Goal: Task Accomplishment & Management: Manage account settings

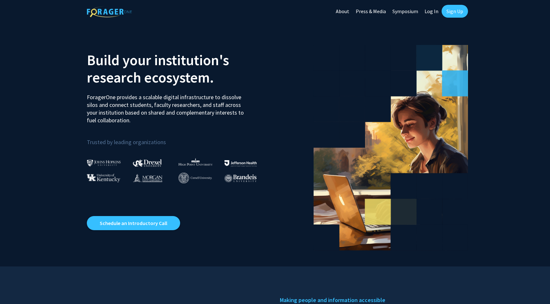
click at [457, 8] on link "Sign Up" at bounding box center [454, 11] width 26 height 13
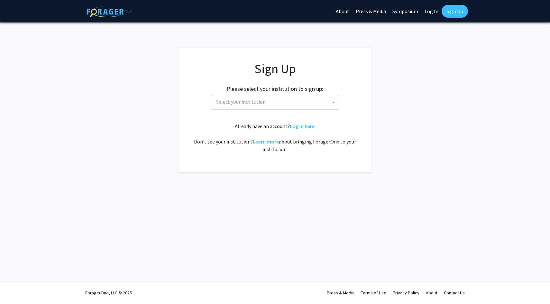
click at [316, 108] on span "Select your institution" at bounding box center [275, 101] width 125 height 13
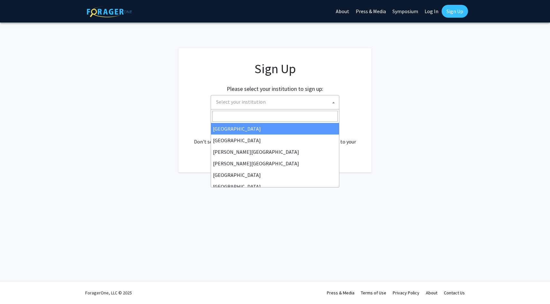
type input "j"
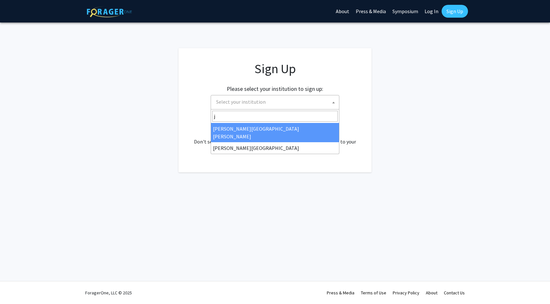
select select "1"
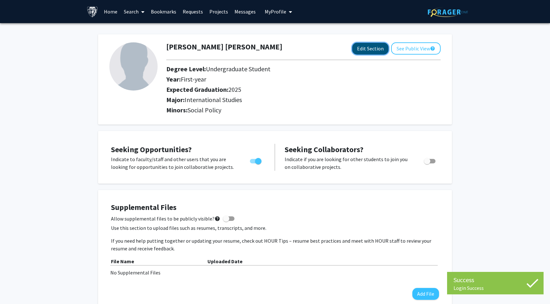
click at [372, 52] on button "Edit Section" at bounding box center [370, 49] width 36 height 12
select select "first-year"
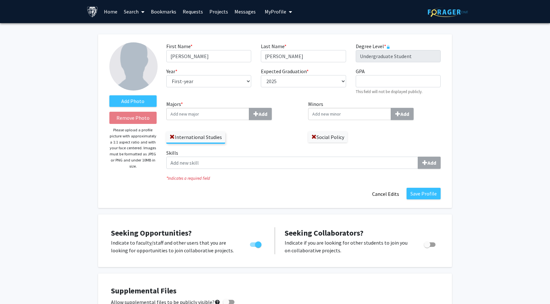
click at [284, 90] on div "Expected Graduation * required --- 2018 2019 2020 2021 2022 2023 2024 2025 2026…" at bounding box center [303, 81] width 94 height 28
click at [286, 86] on select "--- 2018 2019 2020 2021 2022 2023 2024 2025 2026 2027 2028 2029 2030 2031" at bounding box center [303, 81] width 85 height 12
select select "2026"
click at [261, 75] on select "--- 2018 2019 2020 2021 2022 2023 2024 2025 2026 2027 2028 2029 2030 2031" at bounding box center [303, 81] width 85 height 12
click at [373, 77] on input "GPA required" at bounding box center [397, 81] width 85 height 12
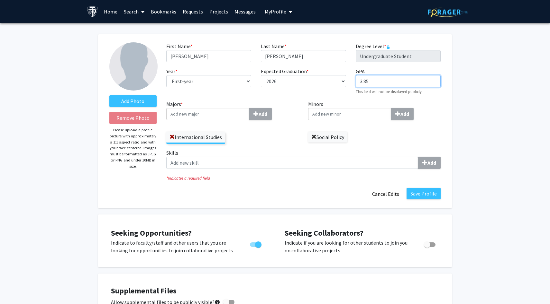
type input "3.85"
click at [312, 135] on span at bounding box center [313, 137] width 5 height 5
click at [207, 118] on input "Majors * Add" at bounding box center [207, 114] width 83 height 12
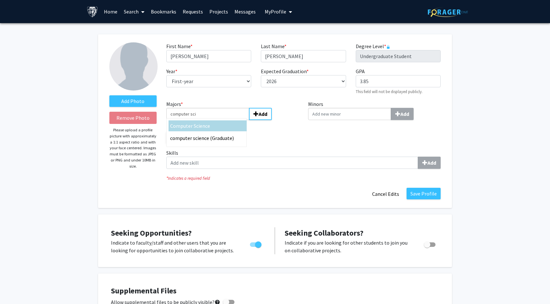
type input "computer sci"
click at [205, 123] on span "ence" at bounding box center [205, 126] width 10 height 6
click at [205, 120] on input "computer sci" at bounding box center [207, 114] width 83 height 12
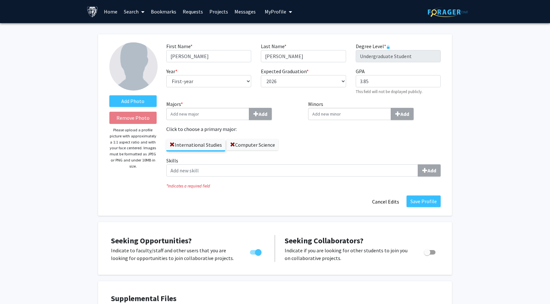
click at [223, 114] on input "Majors * Add" at bounding box center [207, 114] width 83 height 12
type input "s"
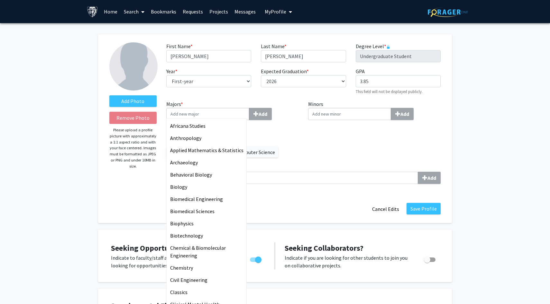
click at [292, 94] on div "Expected Graduation * required --- 2018 2019 2020 2021 2022 2023 2024 2025 2026…" at bounding box center [303, 81] width 94 height 28
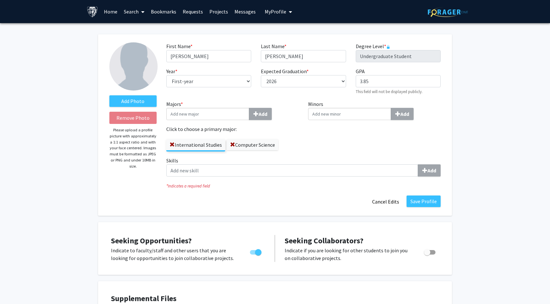
click at [244, 145] on label "Computer Science" at bounding box center [252, 144] width 51 height 11
click at [0, 0] on input "Computer Science" at bounding box center [0, 0] width 0 height 0
click at [309, 138] on div "Minors Add" at bounding box center [374, 128] width 142 height 57
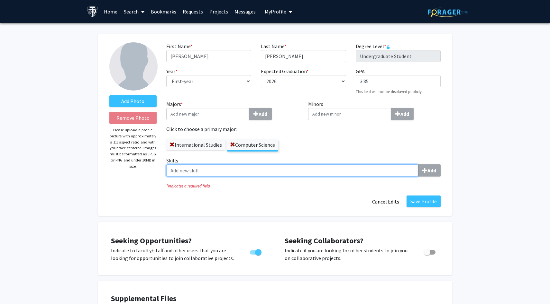
click at [287, 167] on input "Skills Add" at bounding box center [292, 171] width 252 height 12
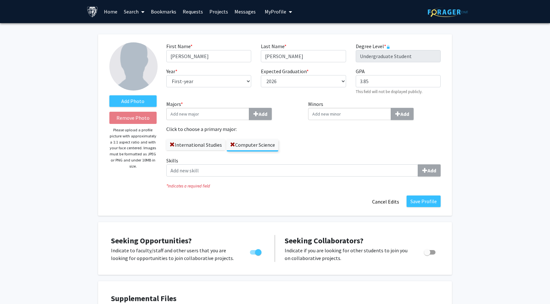
click at [317, 134] on div "Minors Add" at bounding box center [374, 128] width 142 height 57
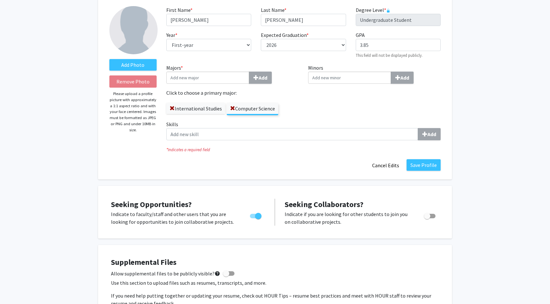
scroll to position [35, 0]
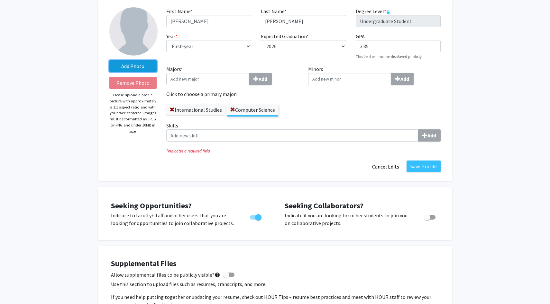
click at [140, 67] on label "Add Photo" at bounding box center [132, 66] width 47 height 12
click at [0, 0] on input "Add Photo" at bounding box center [0, 0] width 0 height 0
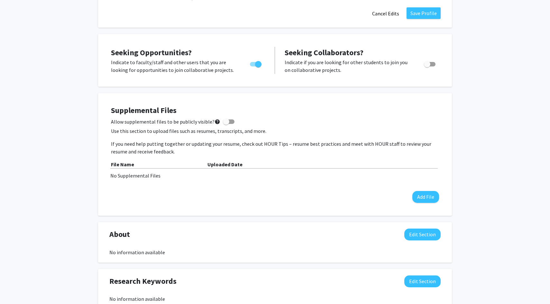
scroll to position [237, 0]
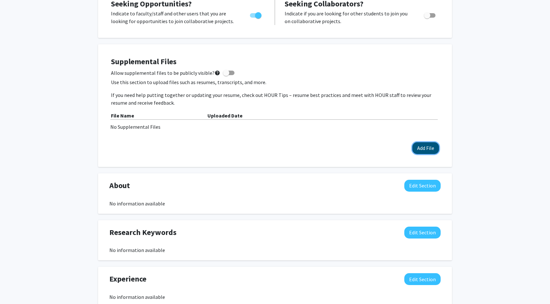
click at [417, 148] on button "Add File" at bounding box center [425, 148] width 27 height 12
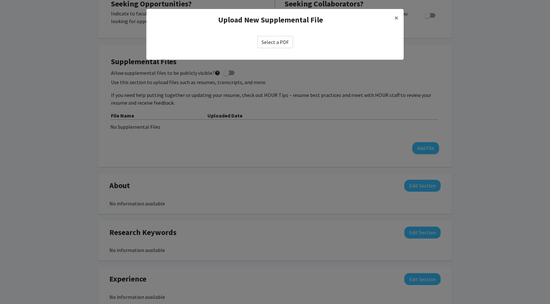
click at [288, 40] on label "Select a PDF" at bounding box center [275, 42] width 36 height 12
click at [0, 0] on input "Select a PDF" at bounding box center [0, 0] width 0 height 0
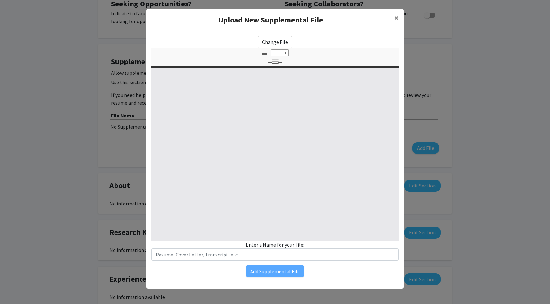
select select "custom"
type input "0"
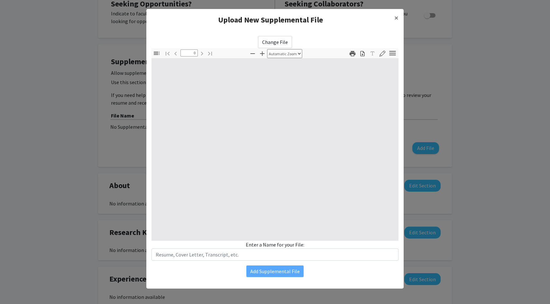
select select "custom"
type input "1"
select select "auto"
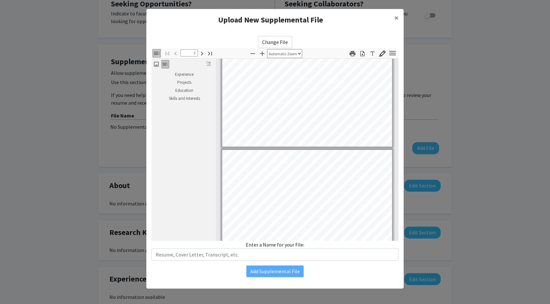
type input "2"
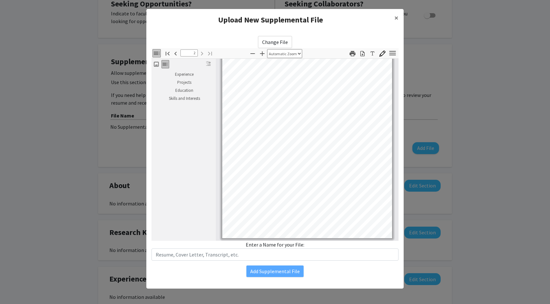
click at [266, 280] on div "Change File Thumbnails Document Outline Attachments Layers Current Outline Item…" at bounding box center [274, 157] width 257 height 252
click at [396, 18] on span "×" at bounding box center [396, 18] width 4 height 10
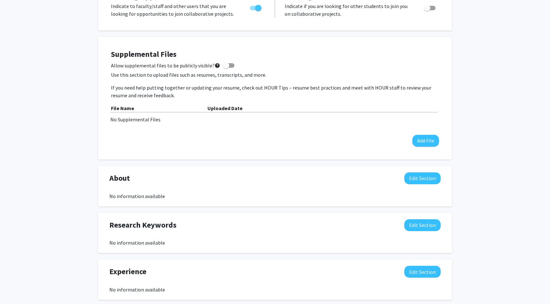
scroll to position [245, 0]
click at [417, 143] on button "Add File" at bounding box center [425, 140] width 27 height 12
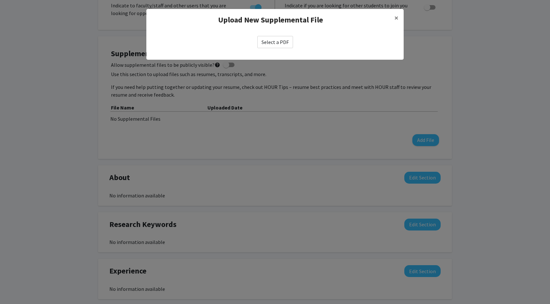
click at [276, 39] on label "Select a PDF" at bounding box center [275, 42] width 36 height 12
click at [0, 0] on input "Select a PDF" at bounding box center [0, 0] width 0 height 0
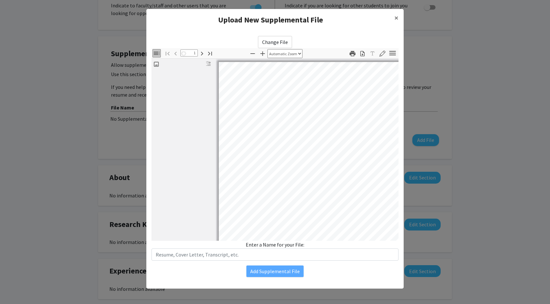
select select "auto"
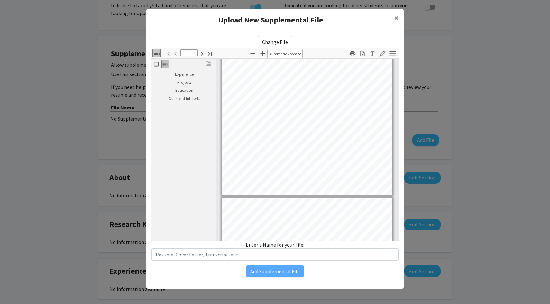
scroll to position [87, 0]
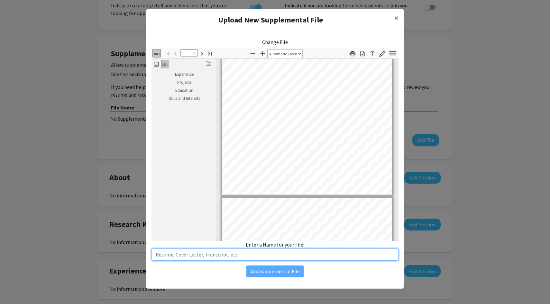
click at [244, 258] on input "text" at bounding box center [274, 255] width 247 height 12
type input "Resume"
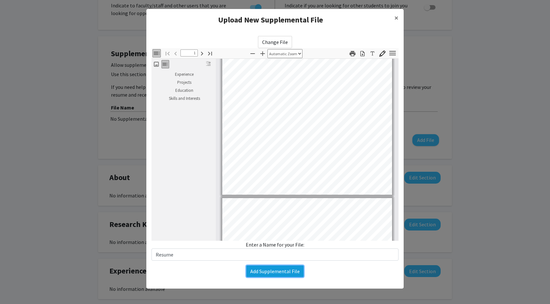
click at [294, 274] on button "Add Supplemental File" at bounding box center [274, 272] width 57 height 12
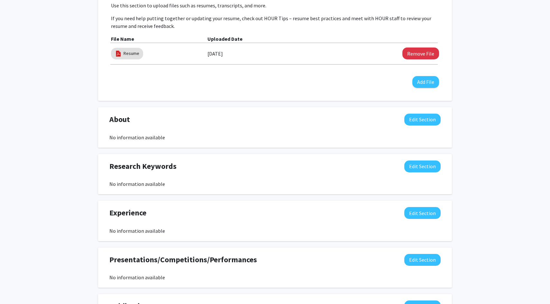
scroll to position [314, 0]
click at [413, 119] on button "Edit Section" at bounding box center [422, 119] width 36 height 12
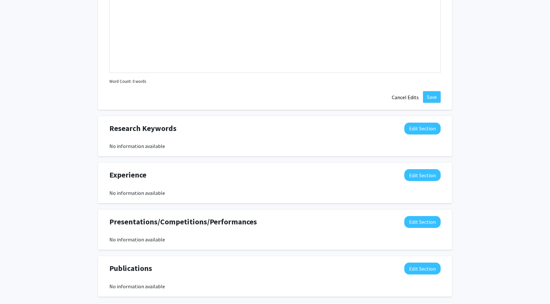
scroll to position [389, 0]
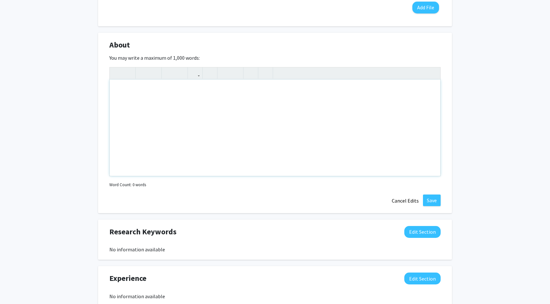
click at [291, 130] on div "Note to users with screen readers: Please deactivate our accessibility plugin f…" at bounding box center [275, 128] width 330 height 96
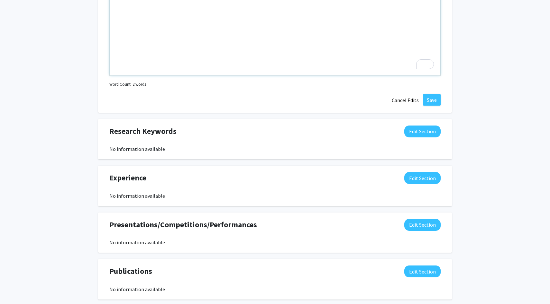
scroll to position [490, 0]
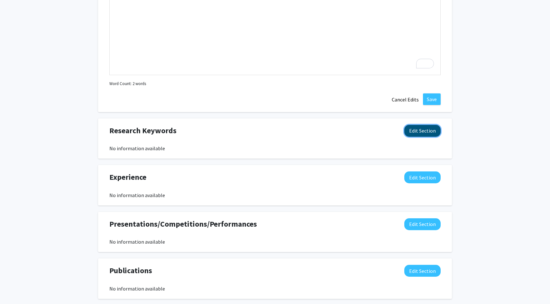
click at [426, 134] on button "Edit Section" at bounding box center [422, 131] width 36 height 12
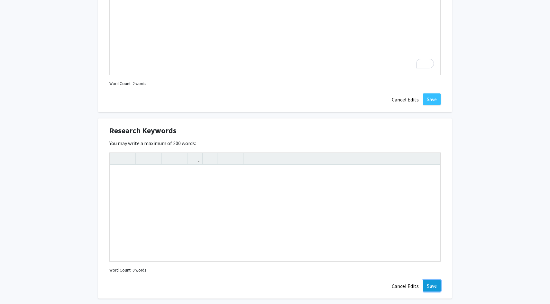
click at [426, 286] on button "Save" at bounding box center [432, 286] width 18 height 12
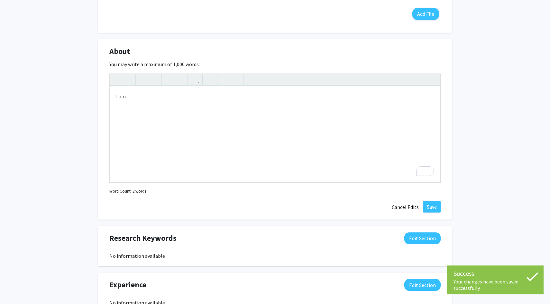
scroll to position [356, 0]
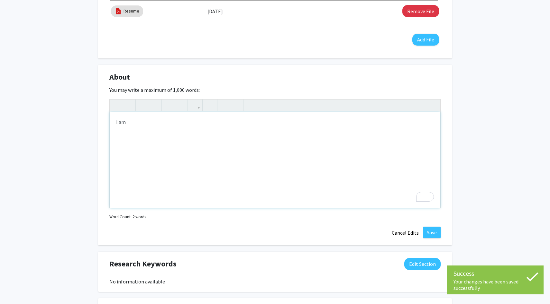
click at [311, 160] on div "I am" at bounding box center [275, 160] width 330 height 96
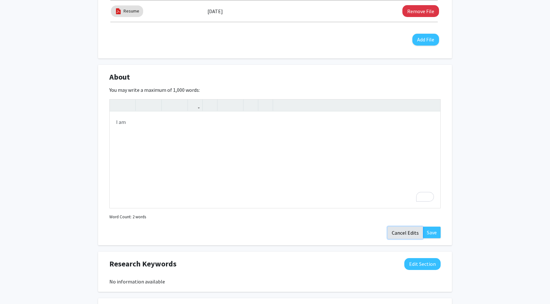
click at [410, 231] on button "Cancel Edits" at bounding box center [404, 233] width 35 height 12
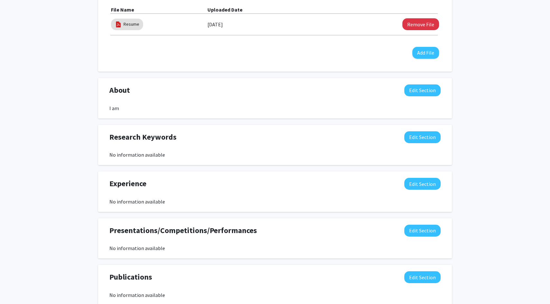
scroll to position [346, 0]
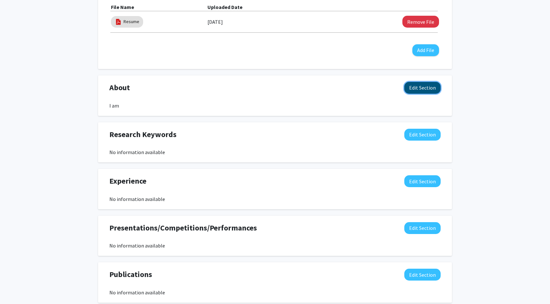
click at [417, 88] on button "Edit Section" at bounding box center [422, 88] width 36 height 12
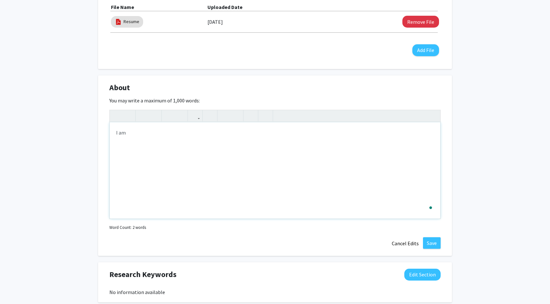
click at [233, 142] on div "I am" at bounding box center [275, 170] width 330 height 96
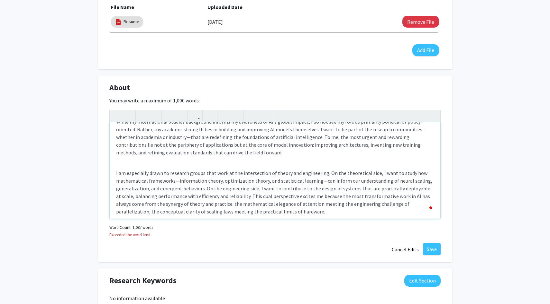
scroll to position [456, 0]
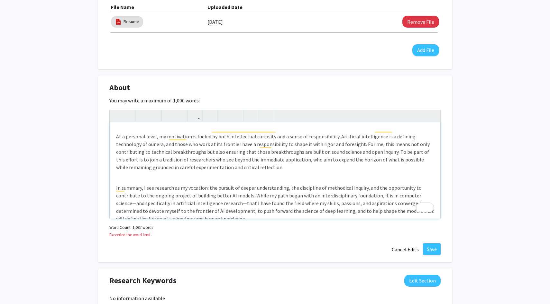
click at [243, 184] on p "In summary, I see research as my vocation: the pursuit of deeper understanding,…" at bounding box center [275, 203] width 318 height 39
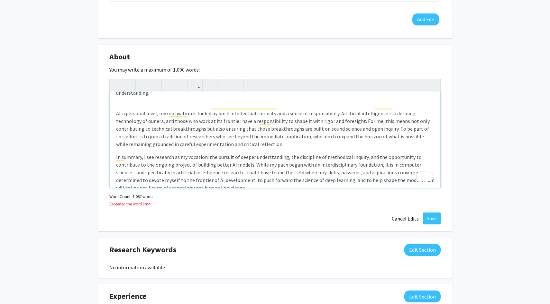
scroll to position [378, 0]
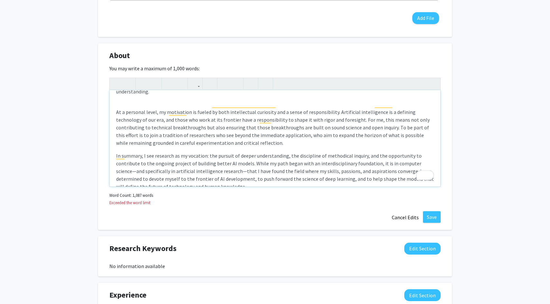
click at [271, 171] on p "In summary, I see research as my vocation: the pursuit of deeper understanding,…" at bounding box center [275, 171] width 318 height 39
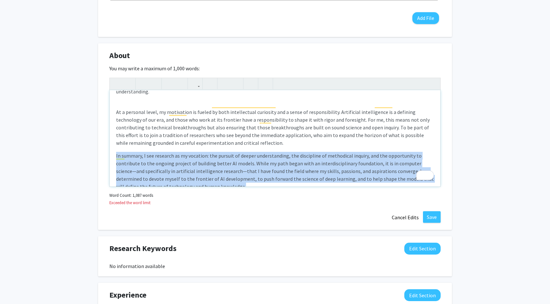
drag, startPoint x: 271, startPoint y: 171, endPoint x: 106, endPoint y: 140, distance: 167.6
click at [106, 140] on div "About Edit Section You may write a maximum of 1,000 words: My academic and inte…" at bounding box center [275, 136] width 354 height 187
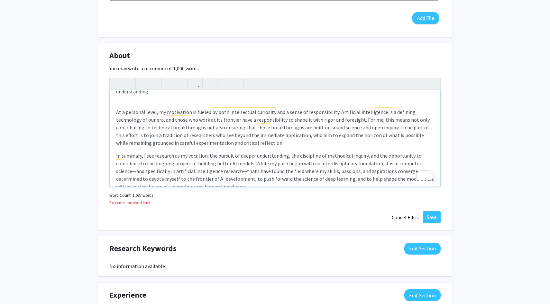
scroll to position [418, 0]
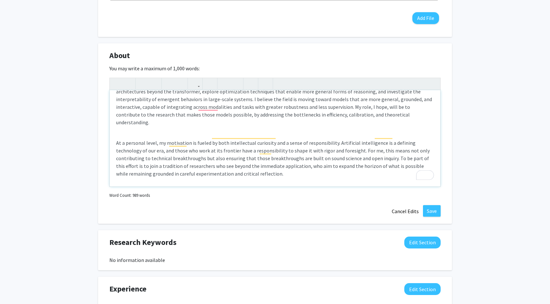
type textarea "<p>My academic and intellectual journey has been defined by a growing fascinati…"
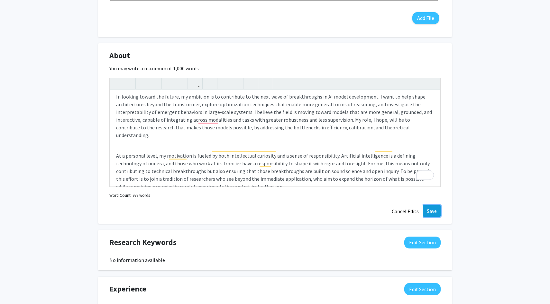
click at [435, 214] on button "Save" at bounding box center [432, 211] width 18 height 12
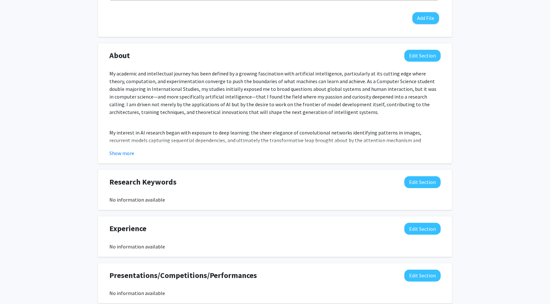
scroll to position [304, 0]
click at [425, 174] on div "Research Keywords Edit Section No information available You may write a maximum…" at bounding box center [275, 190] width 354 height 40
click at [423, 182] on button "Edit Section" at bounding box center [422, 182] width 36 height 12
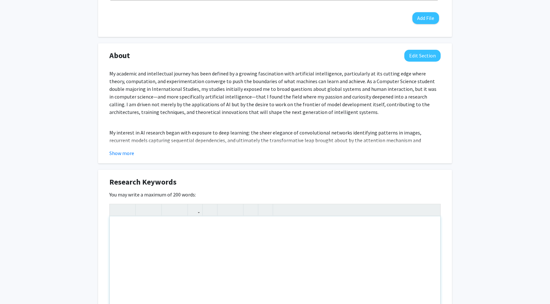
click at [229, 237] on div "Note to users with screen readers: Please deactivate our accessibility plugin f…" at bounding box center [275, 265] width 330 height 96
paste div "To enrich screen reader interactions, please activate Accessibility in Grammarl…"
type textarea "<p>My research interests center on artificial intelligence at the frontier of m…"
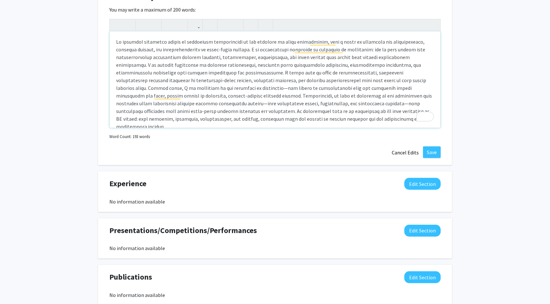
scroll to position [563, 0]
click at [426, 148] on button "Save" at bounding box center [432, 152] width 18 height 12
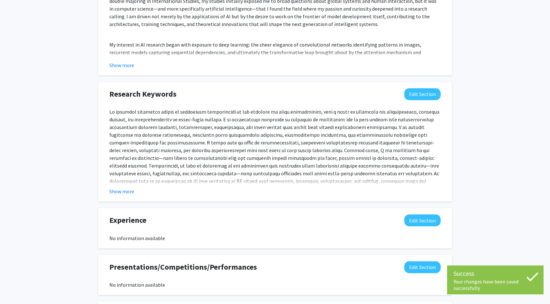
scroll to position [464, 0]
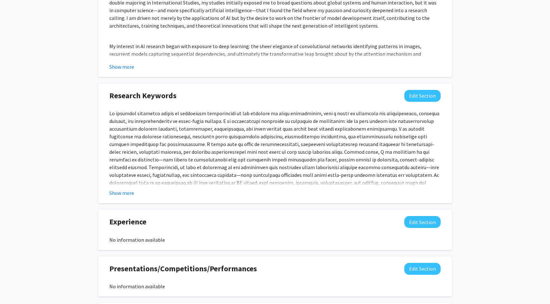
click at [418, 102] on div "Research Keywords Edit Section" at bounding box center [274, 97] width 341 height 15
click at [419, 96] on button "Edit Section" at bounding box center [422, 96] width 36 height 12
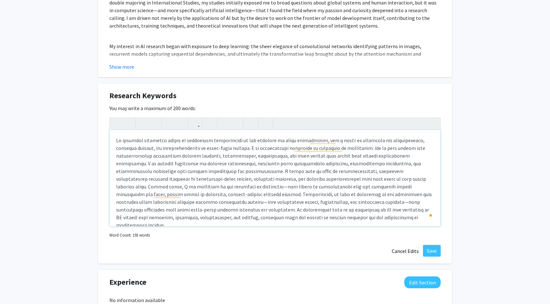
click at [327, 162] on p "To enrich screen reader interactions, please activate Accessibility in Grammarl…" at bounding box center [275, 183] width 318 height 93
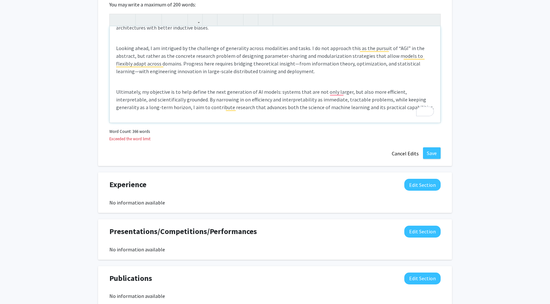
scroll to position [0, 0]
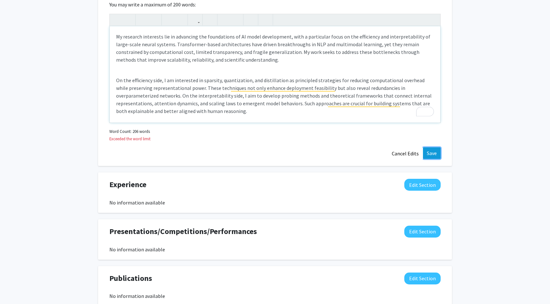
click at [428, 151] on button "Save" at bounding box center [432, 154] width 18 height 12
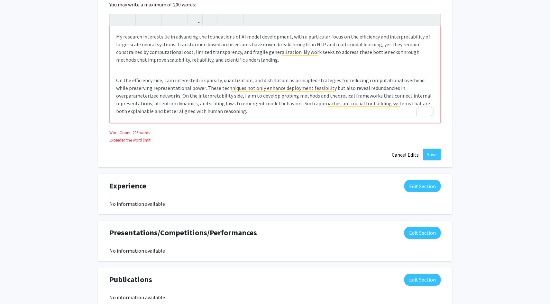
click at [327, 74] on div "My research interests lie in advancing the foundations of AI model development,…" at bounding box center [275, 74] width 330 height 96
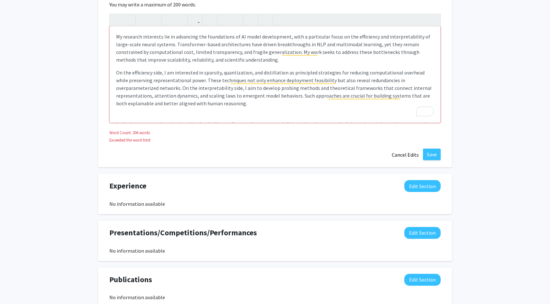
scroll to position [8, 0]
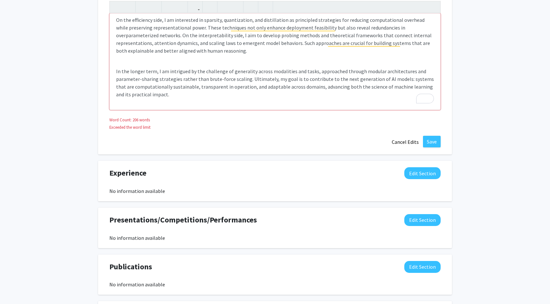
click at [295, 63] on div "My research interests lie in advancing the foundations of AI model development,…" at bounding box center [275, 61] width 330 height 96
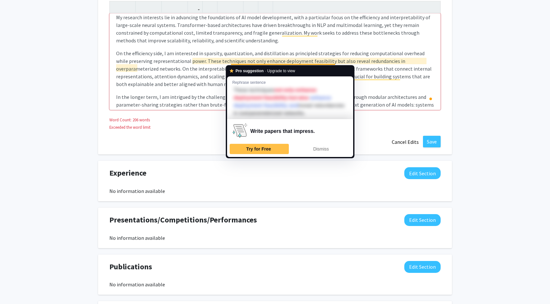
click at [197, 82] on p "On the efficiency side, I am interested in sparsity, quantization, and distilla…" at bounding box center [275, 68] width 318 height 39
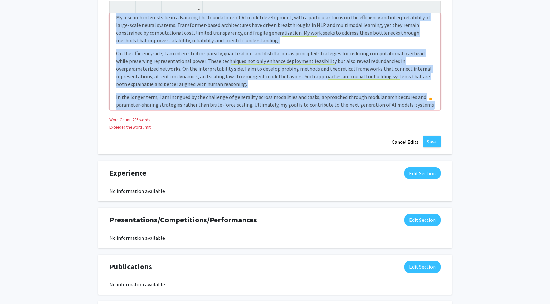
copy div "My research interests lie in advancing the foundations of AI model development,…"
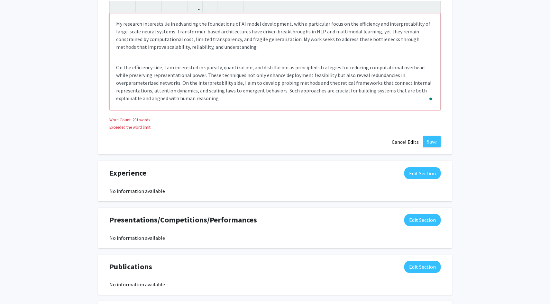
click at [125, 115] on p "On the efficiency side, I am interested in sparsity, quantization, and distilla…" at bounding box center [275, 130] width 318 height 31
type textarea "<p>My research interests lie in advancing the foundations of AI model developme…"
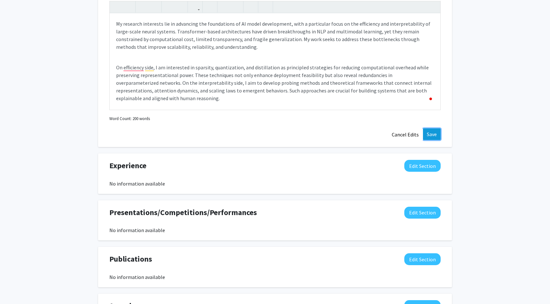
click at [429, 135] on button "Save" at bounding box center [432, 135] width 18 height 12
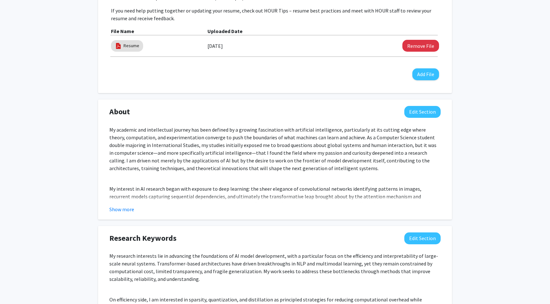
scroll to position [0, 0]
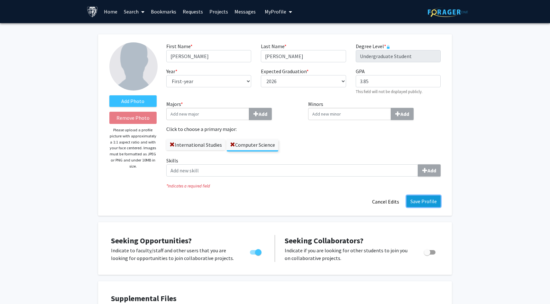
click at [419, 203] on button "Save Profile" at bounding box center [423, 202] width 34 height 12
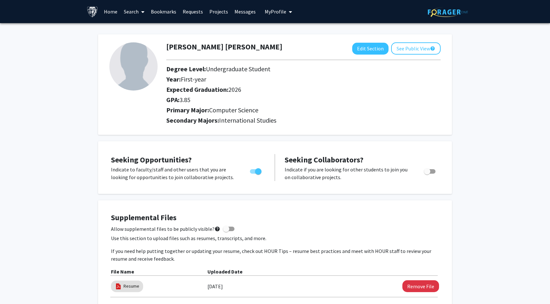
click at [133, 11] on link "Search" at bounding box center [134, 11] width 27 height 22
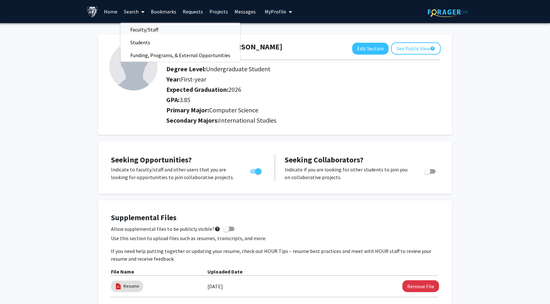
click at [141, 28] on span "Faculty/Staff" at bounding box center [144, 29] width 47 height 13
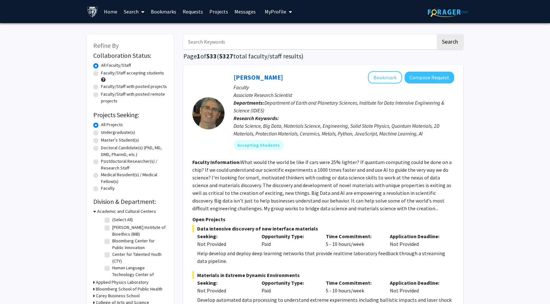
click at [217, 41] on input "Search Keywords" at bounding box center [309, 41] width 252 height 15
type input "artificial"
